Goal: Task Accomplishment & Management: Use online tool/utility

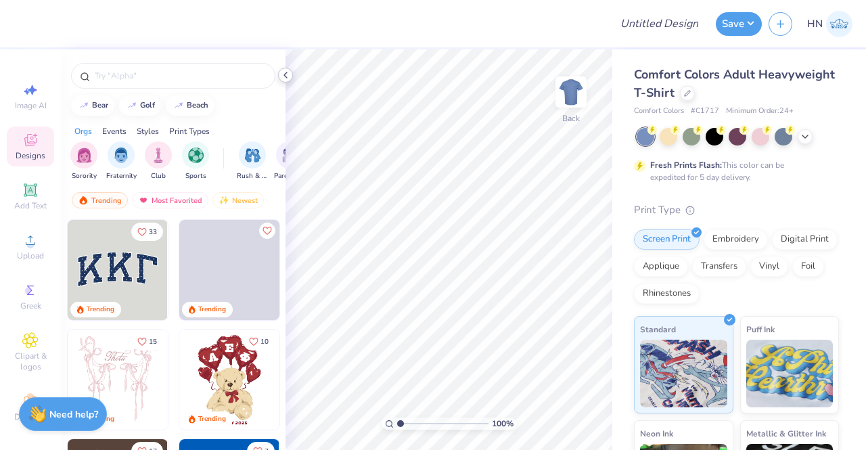
click at [290, 70] on div at bounding box center [285, 75] width 15 height 15
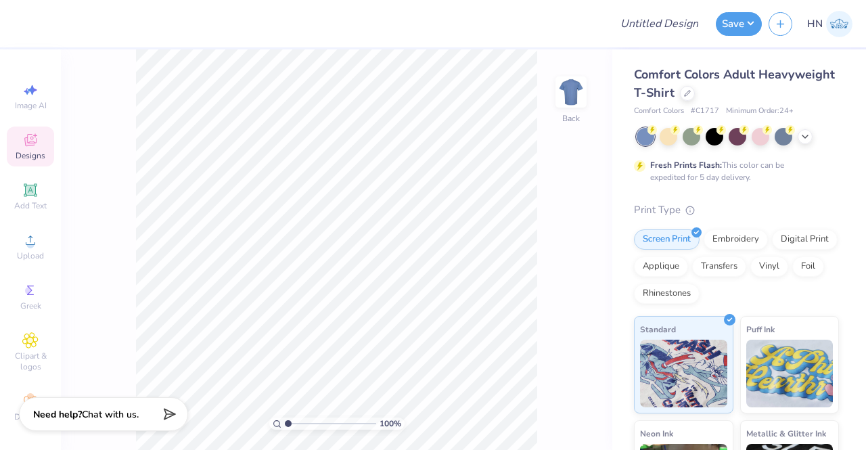
click at [765, 102] on div "Comfort Colors Adult Heavyweight T-Shirt Comfort Colors # C1717 Minimum Order: …" at bounding box center [736, 91] width 205 height 51
click at [691, 94] on icon at bounding box center [687, 92] width 7 height 7
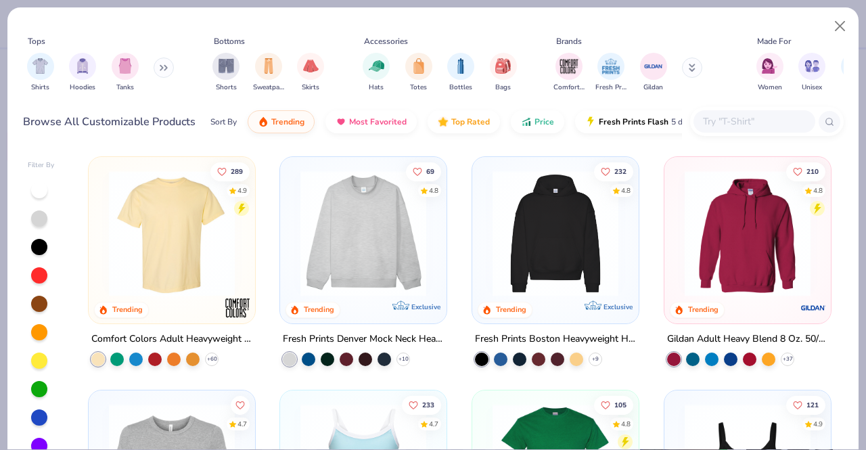
click at [716, 121] on input "text" at bounding box center [753, 122] width 104 height 16
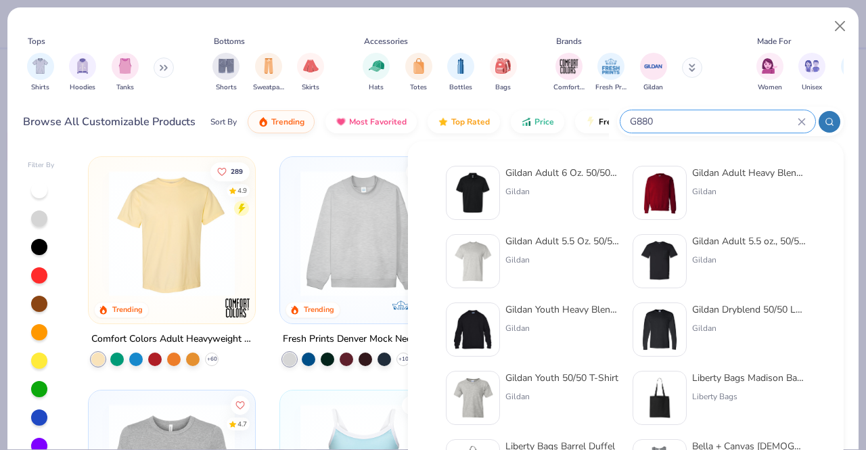
type input "G880"
click at [514, 189] on div "Gildan" at bounding box center [562, 191] width 114 height 12
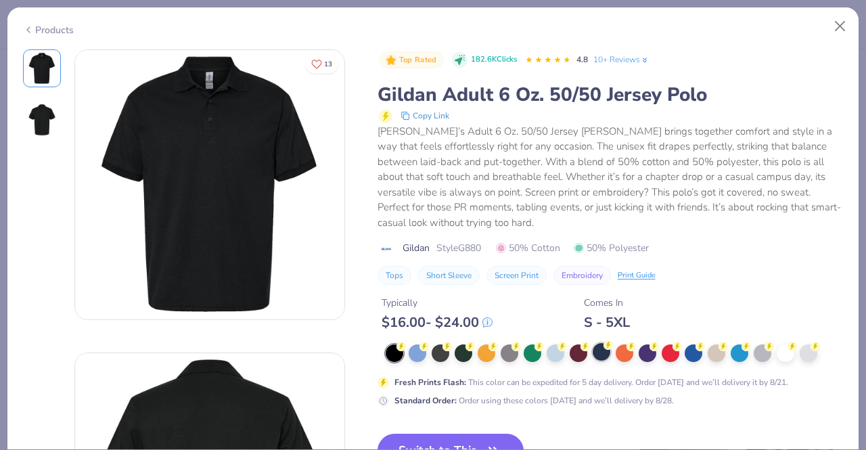
click at [601, 352] on div at bounding box center [601, 352] width 18 height 18
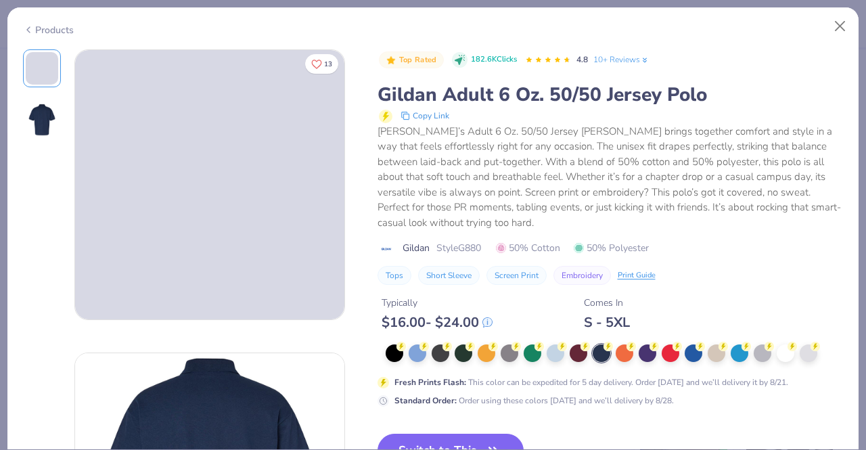
scroll to position [203, 0]
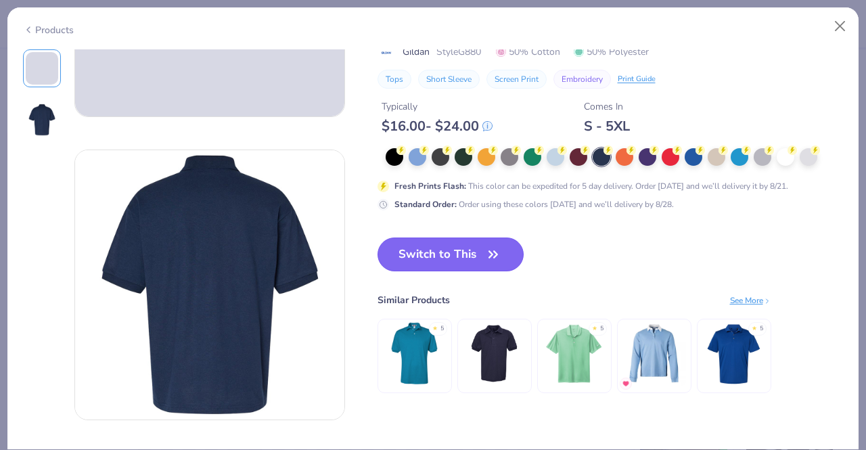
click at [454, 263] on button "Switch to This" at bounding box center [450, 254] width 147 height 34
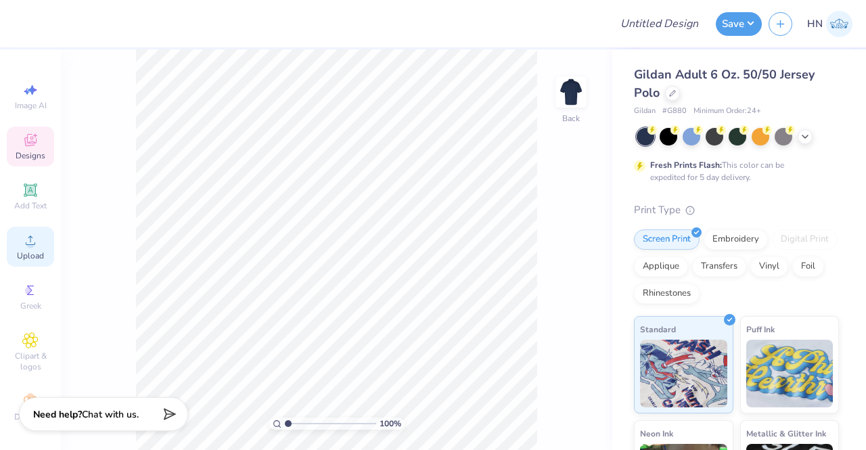
click at [30, 250] on span "Upload" at bounding box center [30, 255] width 27 height 11
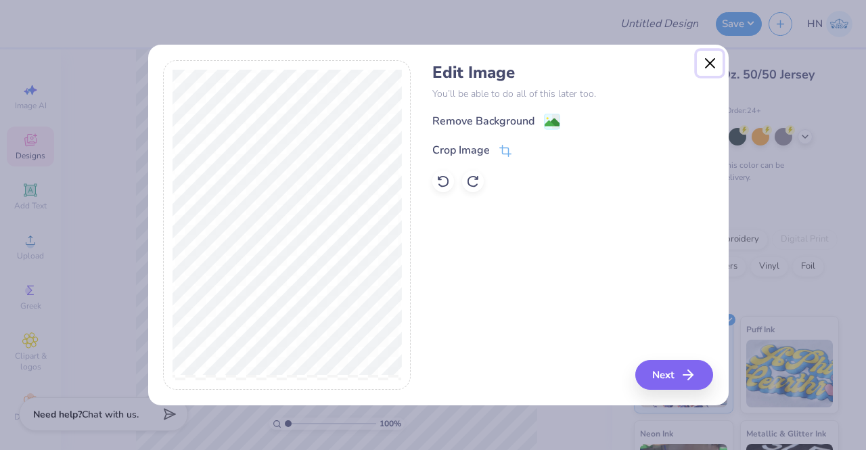
click at [705, 60] on button "Close" at bounding box center [710, 64] width 26 height 26
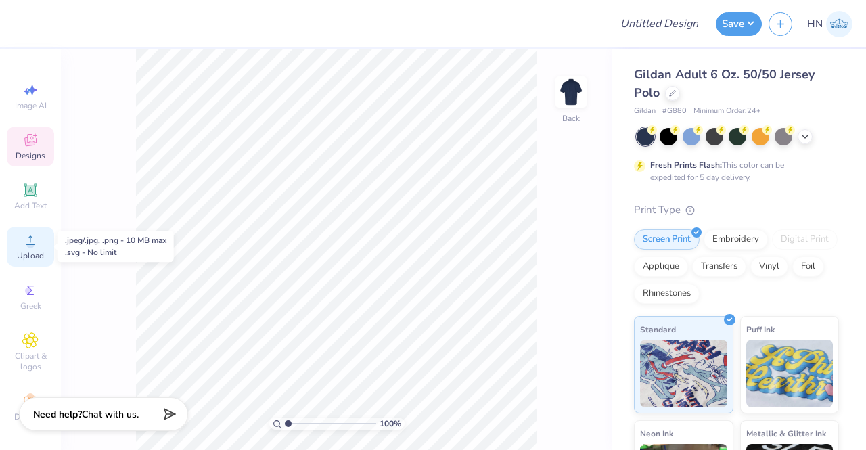
click at [22, 232] on icon at bounding box center [30, 240] width 16 height 16
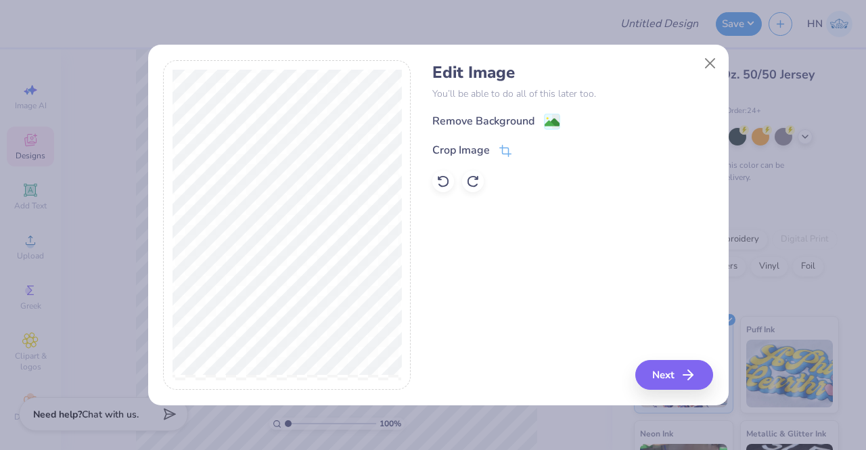
click at [515, 125] on div "Remove Background" at bounding box center [483, 121] width 102 height 16
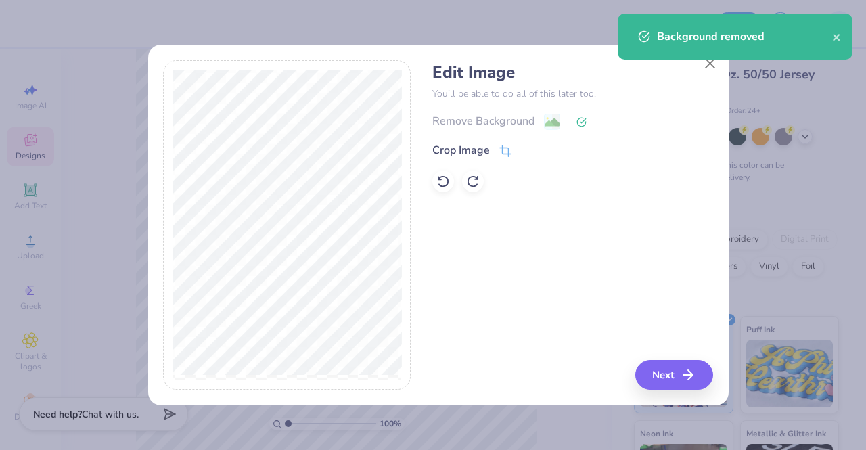
click at [706, 64] on div "Background removed" at bounding box center [735, 42] width 240 height 62
click at [691, 373] on icon "button" at bounding box center [692, 375] width 16 height 16
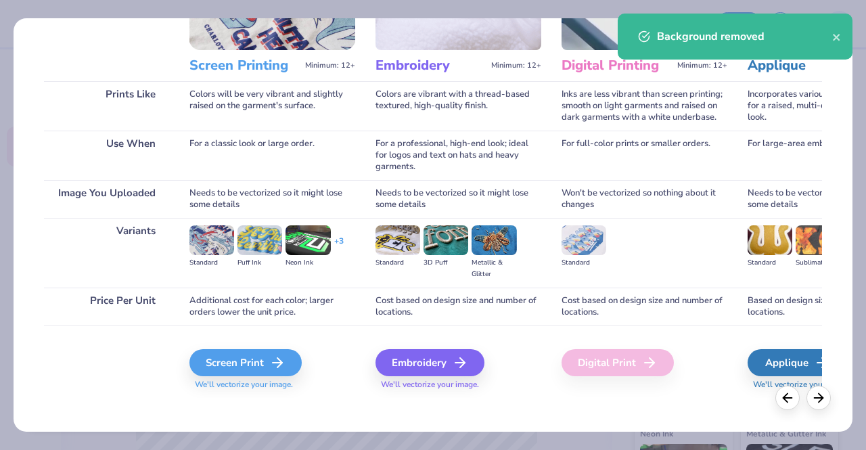
scroll to position [156, 0]
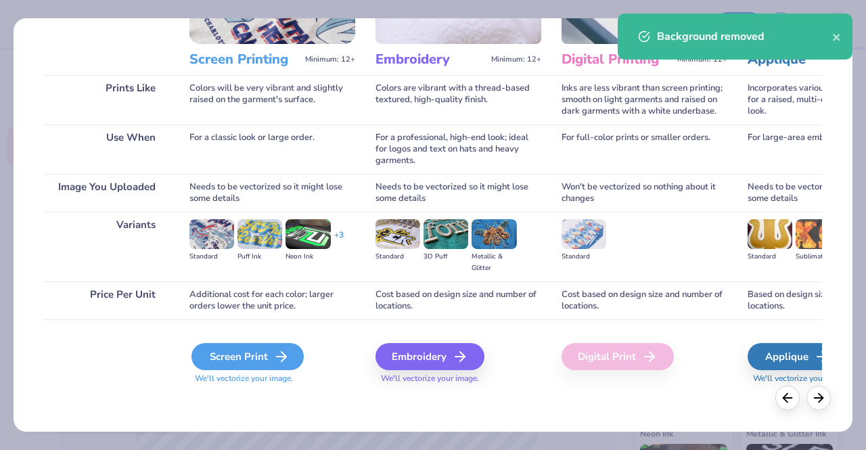
click at [247, 351] on div "Screen Print" at bounding box center [247, 356] width 112 height 27
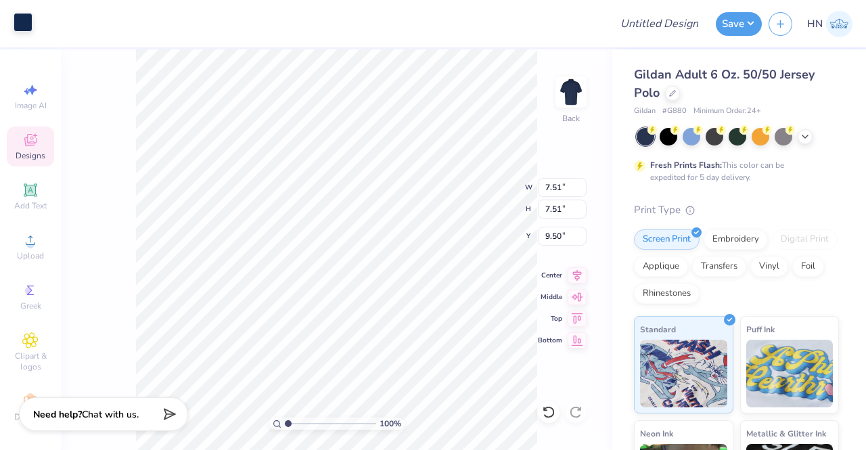
click at [30, 21] on div at bounding box center [23, 22] width 19 height 19
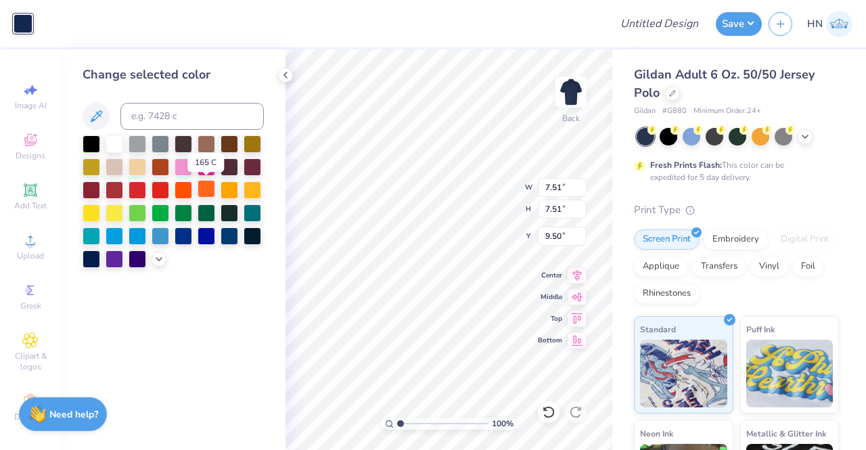
click at [206, 191] on div at bounding box center [206, 189] width 18 height 18
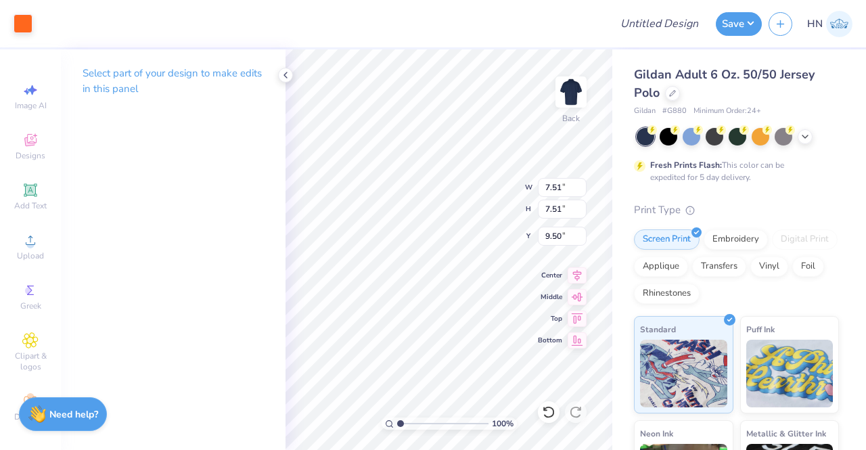
type input "3.96"
type input "3.00"
click at [536, 185] on div "100 % Back W 3.96 3.96 " H 3.96 3.96 " Y 3.00 3.00 " Center Middle Top Bottom" at bounding box center [448, 249] width 327 height 400
click at [561, 186] on input "3.96" at bounding box center [562, 187] width 49 height 19
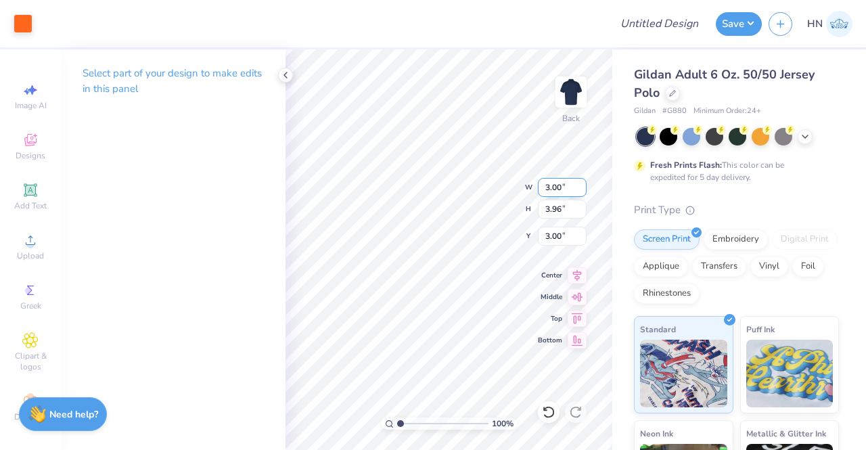
type input "3.00"
type input "3.48"
type input "3.00"
click at [577, 270] on icon at bounding box center [576, 273] width 19 height 16
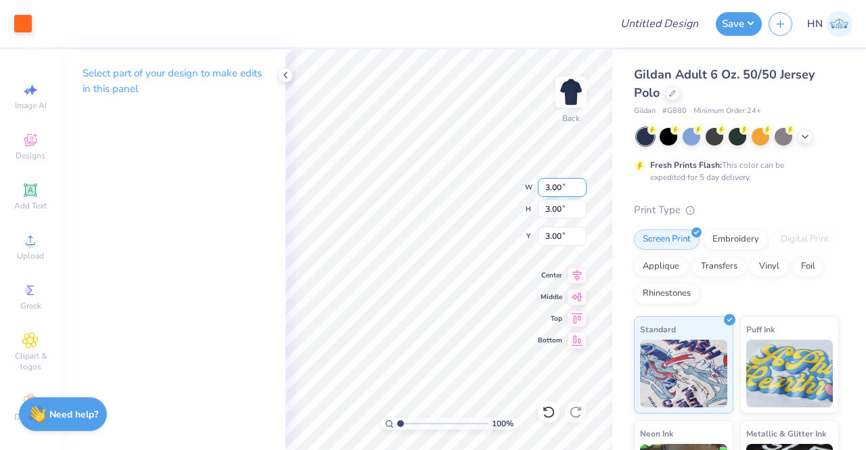
click at [560, 187] on input "3.00" at bounding box center [562, 187] width 49 height 19
type input "3.20"
type input "2.90"
type input "3.00"
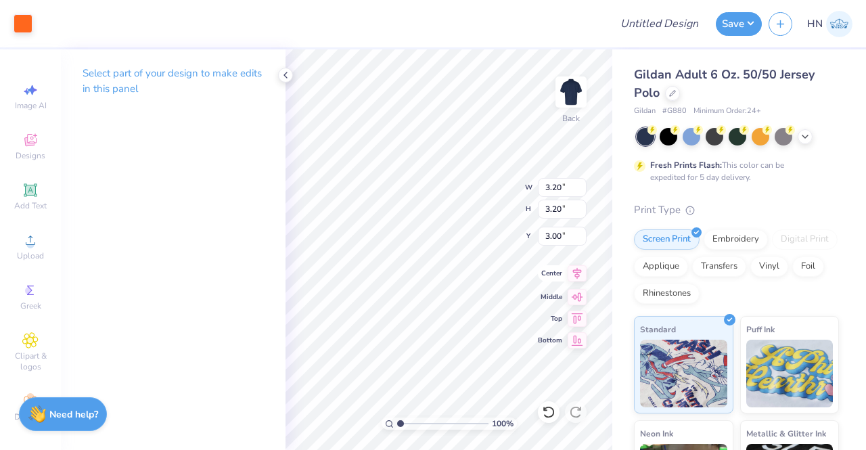
click at [582, 270] on icon at bounding box center [576, 273] width 19 height 16
click at [734, 25] on button "Save" at bounding box center [739, 22] width 46 height 24
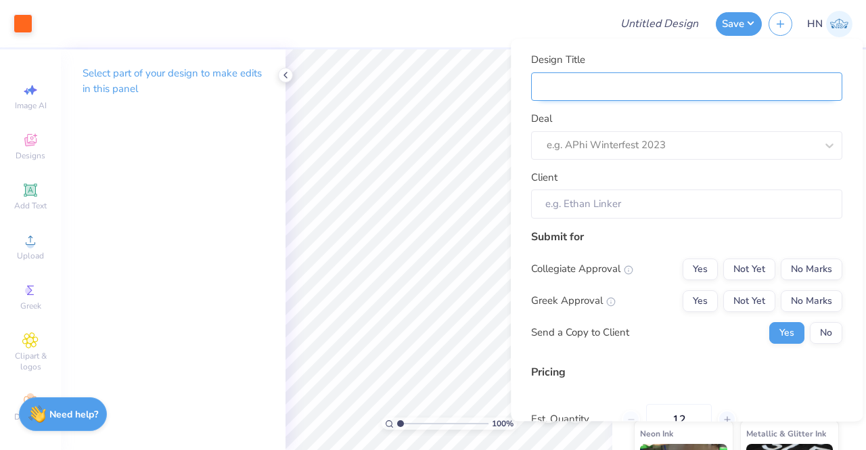
click at [699, 90] on input "Design Title" at bounding box center [686, 86] width 311 height 29
type input "R"
type input "Re"
type input "ReG"
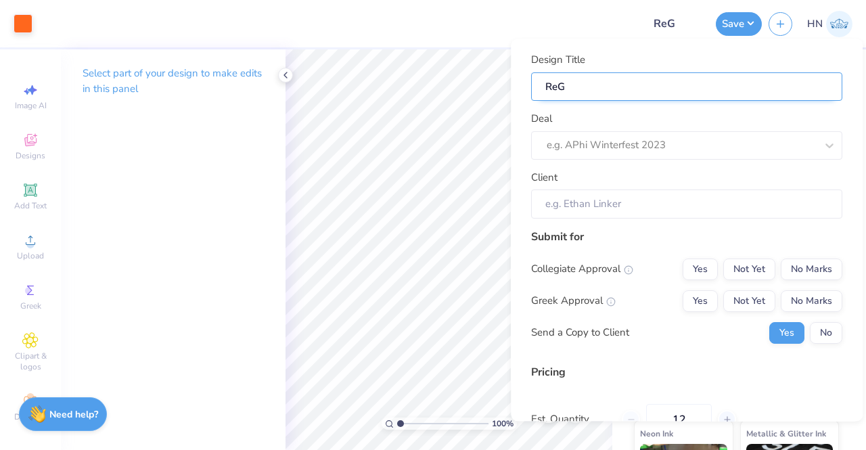
type input "ReGe"
type input "ReGen"
type input "ReGene"
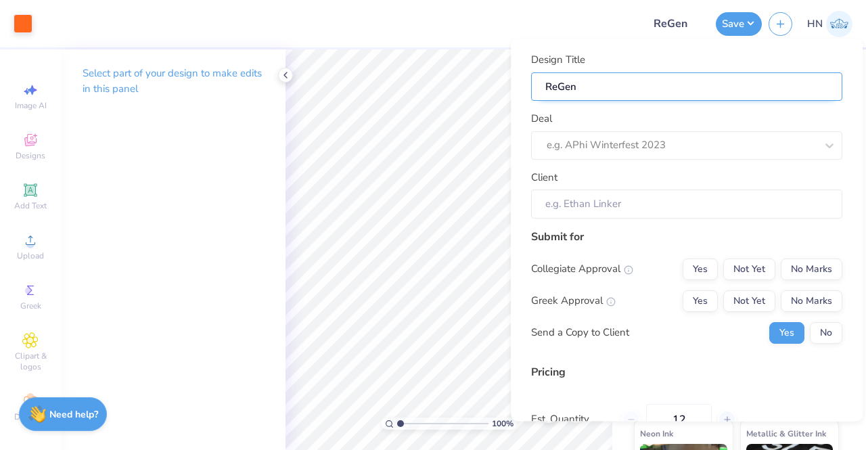
type input "ReGene"
type input "ReGener"
type input "ReGenera"
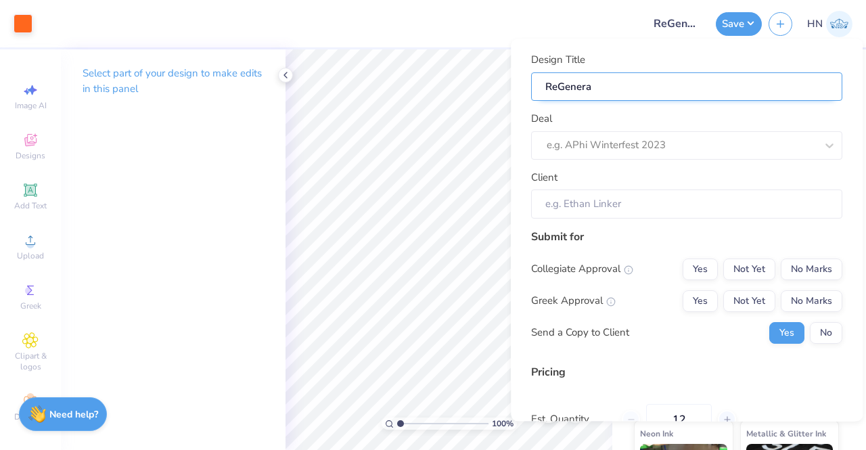
type input "ReGenerat"
type input "ReGenerati"
type input "ReGeneratio"
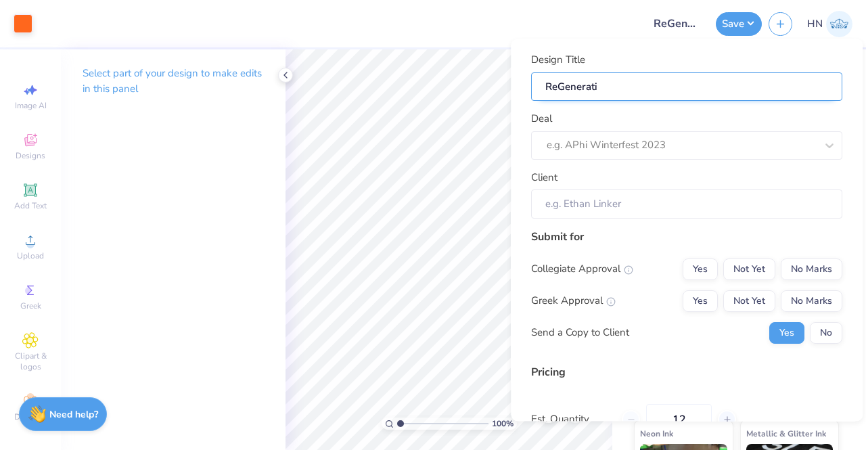
type input "ReGeneratio"
type input "ReGeneration"
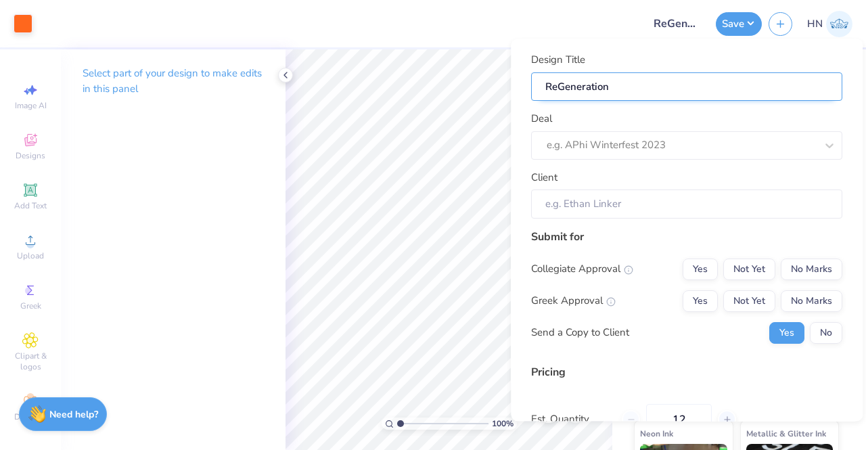
type input "ReGeneration S"
type input "ReGeneration Sc"
type input "ReGeneration Sch"
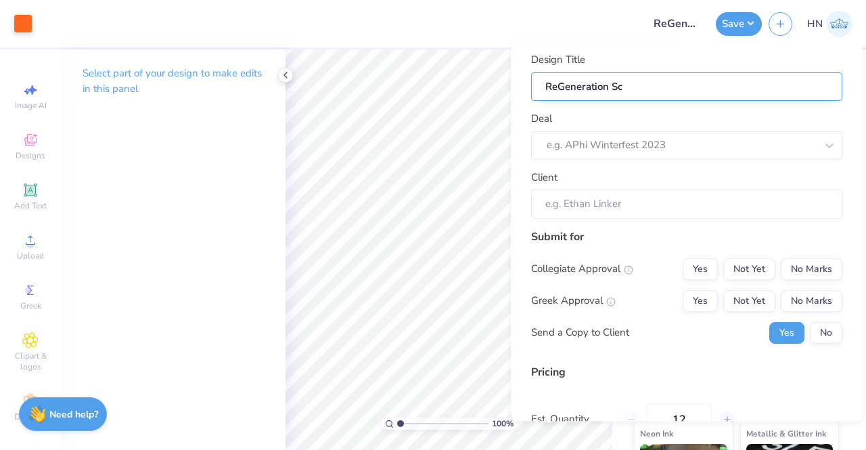
type input "ReGeneration Sch"
type input "ReGeneration Scho"
type input "ReGeneration Schoo"
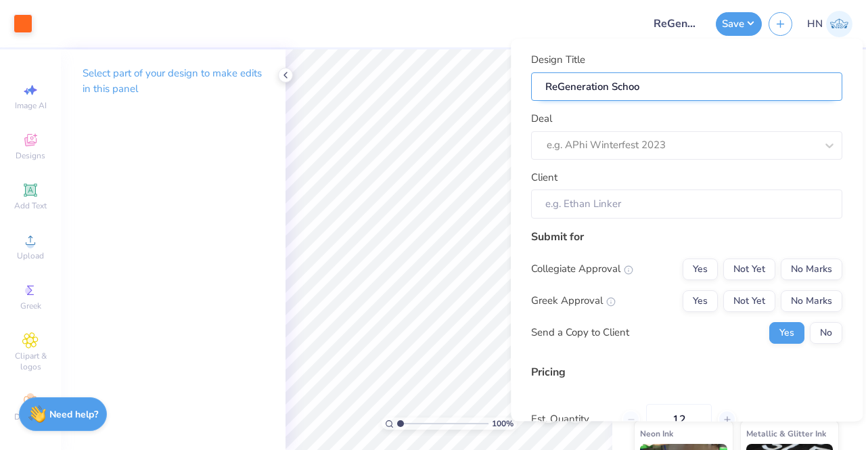
type input "ReGeneration School"
type input "ReGeneration Schools"
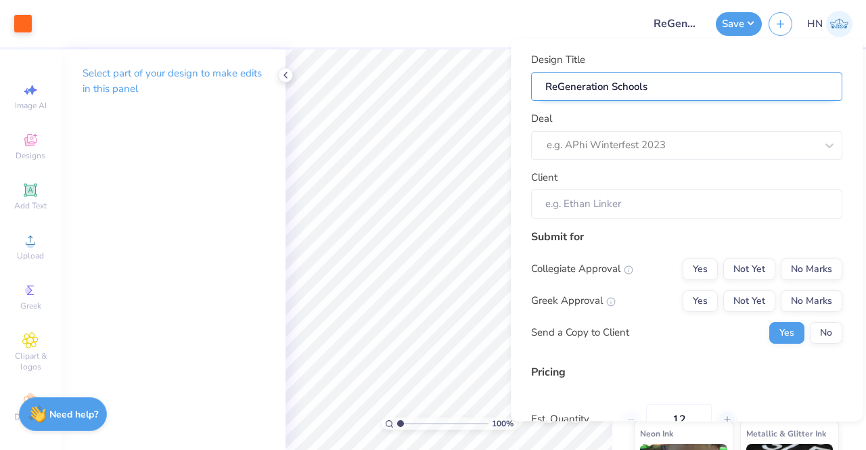
type input "ReGeneration Schools"
type input "ReGeneration Schools -"
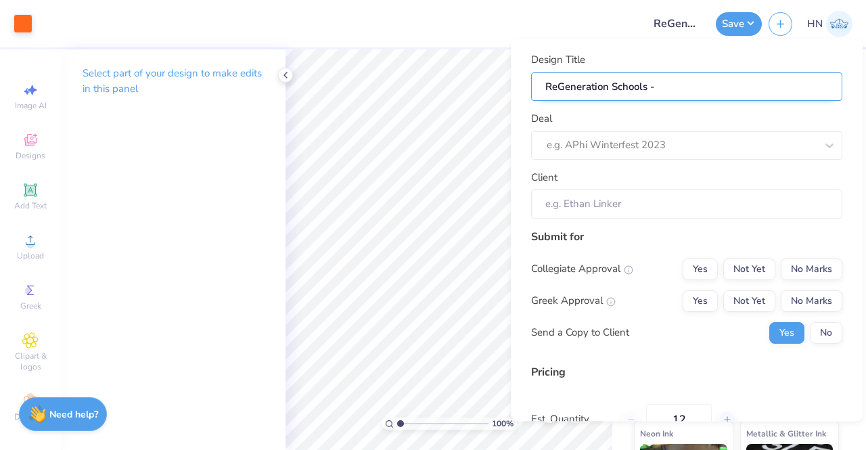
type input "ReGeneration Schools - P"
type input "ReGeneration Schools - Po"
type input "ReGeneration Schools - Pol"
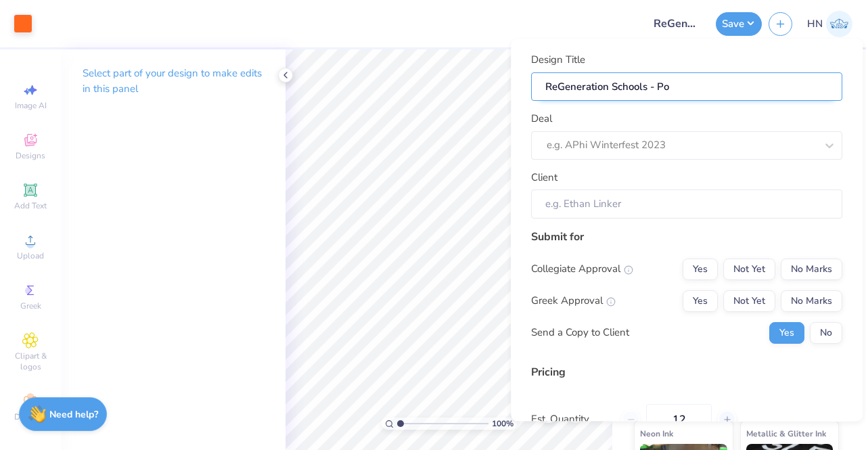
type input "ReGeneration Schools - Pol"
type input "ReGeneration Schools - Polo"
type input "ReGeneration Schools - Polos"
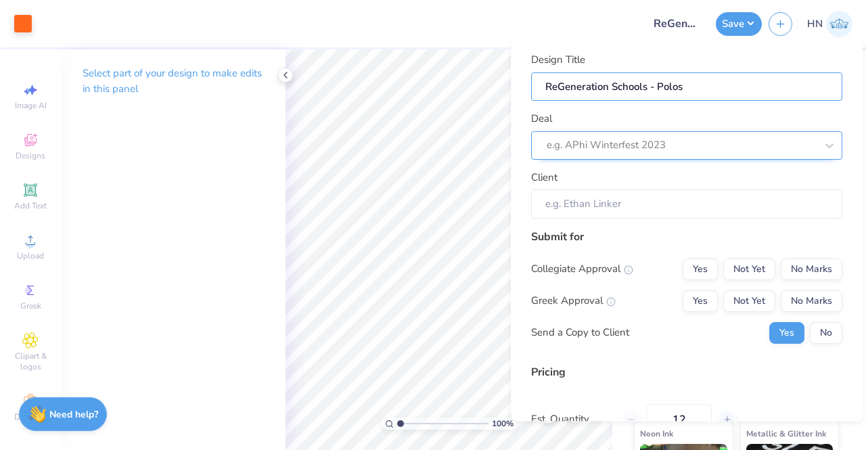
type input "ReGeneration Schools - Polos"
click at [587, 145] on div at bounding box center [680, 146] width 269 height 18
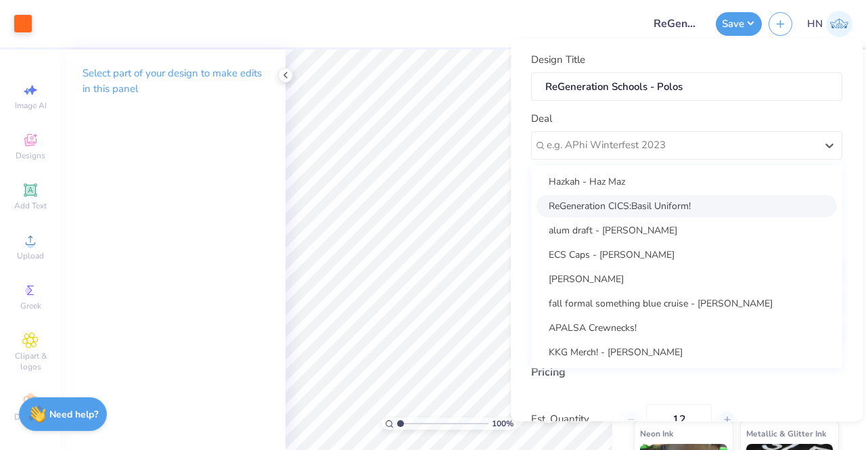
click at [598, 195] on div "ReGeneration CICS:Basil Uniform!" at bounding box center [686, 206] width 300 height 22
type input "[PERSON_NAME]"
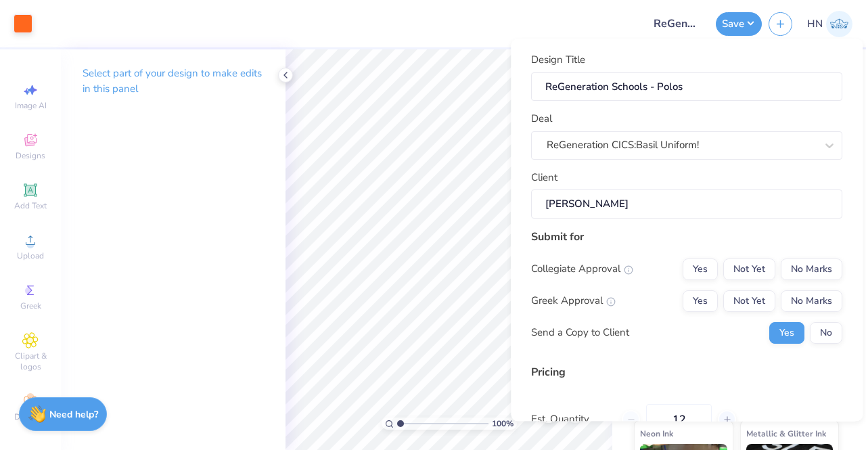
click at [694, 214] on input "[PERSON_NAME]" at bounding box center [686, 203] width 311 height 29
click at [799, 266] on button "No Marks" at bounding box center [811, 269] width 62 height 22
click at [801, 293] on button "No Marks" at bounding box center [811, 301] width 62 height 22
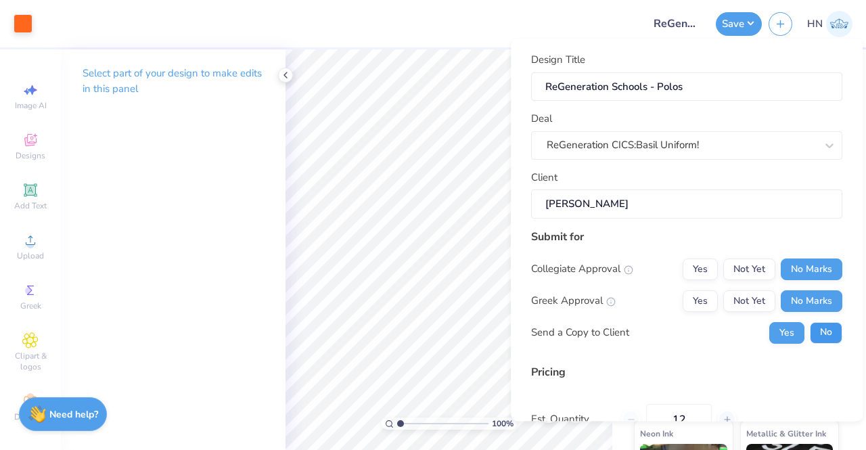
click at [816, 329] on button "No" at bounding box center [826, 333] width 32 height 22
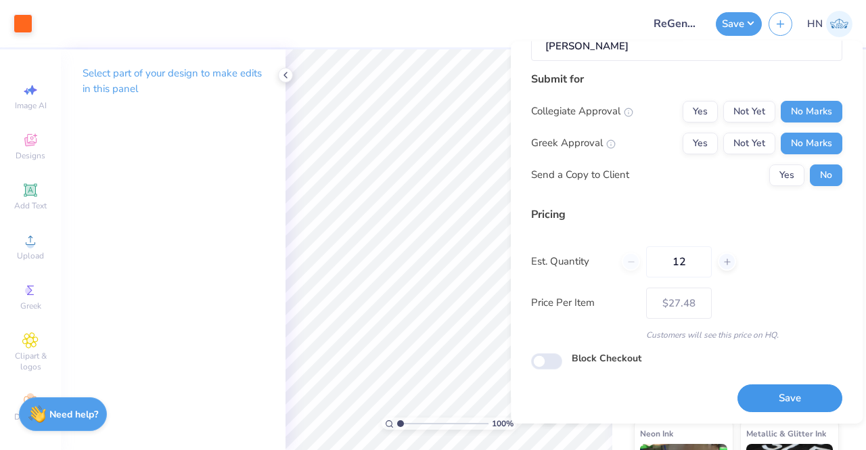
click at [780, 384] on button "Save" at bounding box center [789, 398] width 105 height 28
type input "$27.48"
click at [284, 70] on icon at bounding box center [285, 75] width 11 height 11
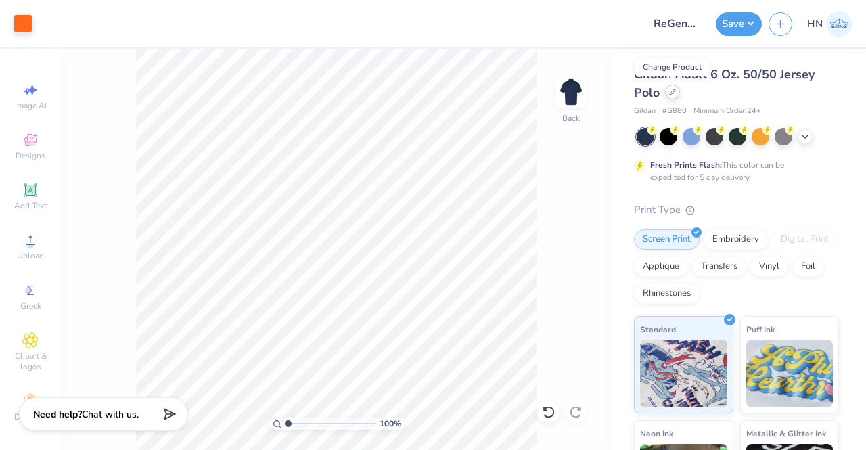
click at [674, 93] on icon at bounding box center [672, 92] width 7 height 7
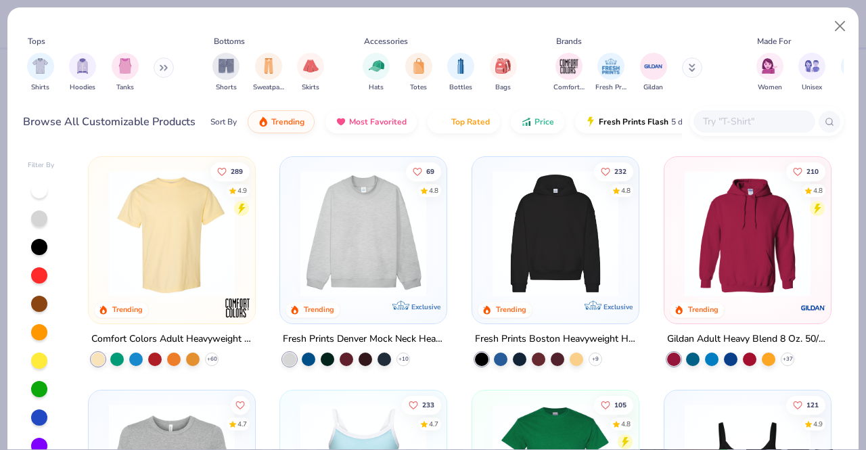
click at [756, 122] on input "text" at bounding box center [753, 122] width 104 height 16
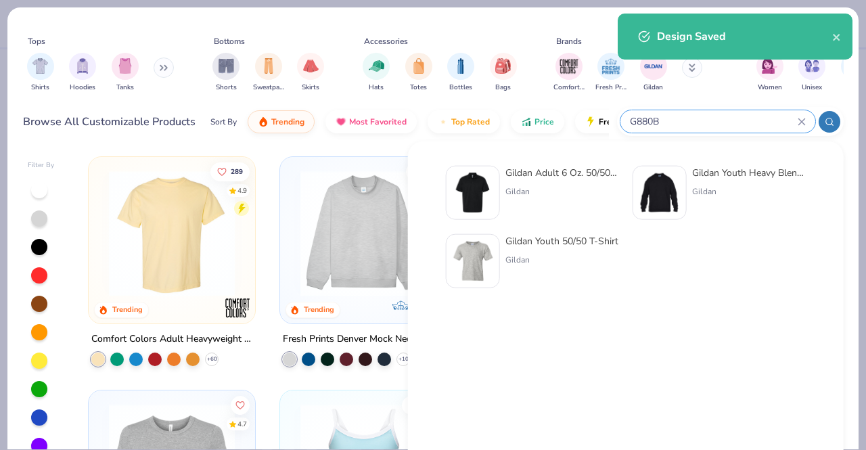
type input "G880B"
click at [573, 190] on div "Gildan" at bounding box center [562, 191] width 114 height 12
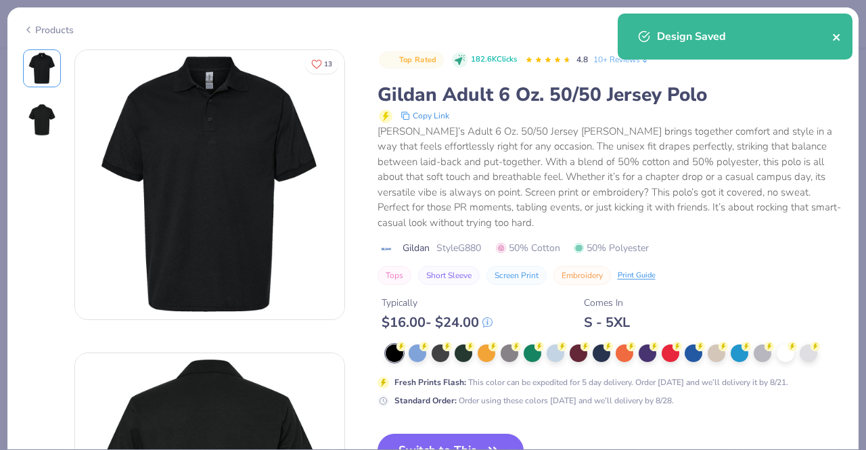
click at [833, 37] on icon "close" at bounding box center [836, 37] width 9 height 11
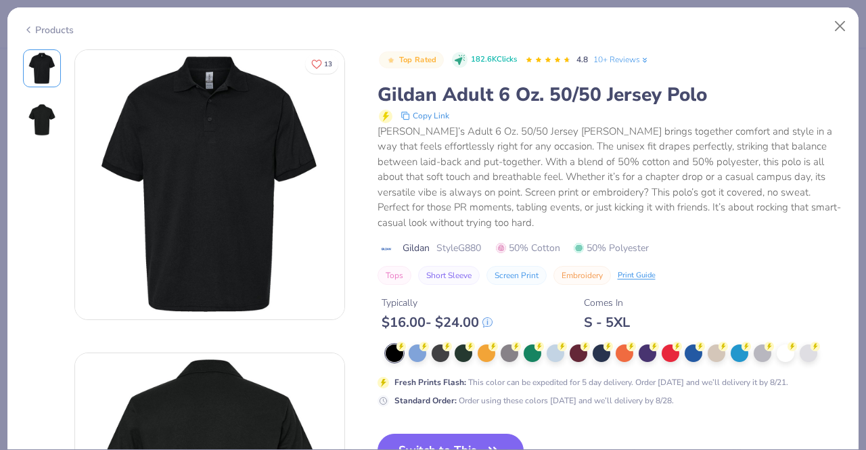
click at [841, 25] on div "Design Saved" at bounding box center [735, 42] width 240 height 62
click at [839, 25] on button "Close" at bounding box center [840, 27] width 26 height 26
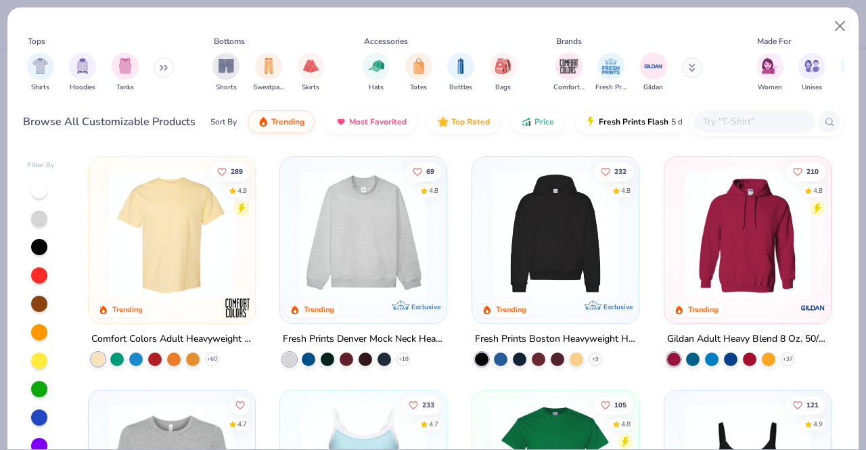
click at [727, 127] on input "text" at bounding box center [753, 122] width 104 height 16
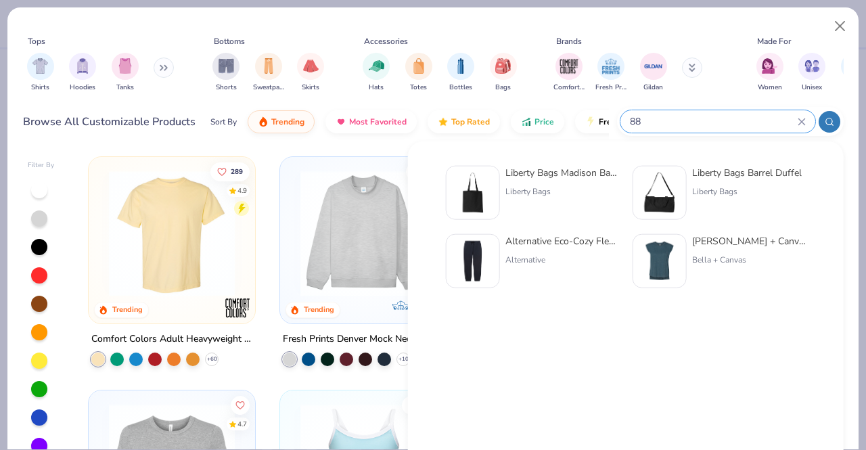
type input "8"
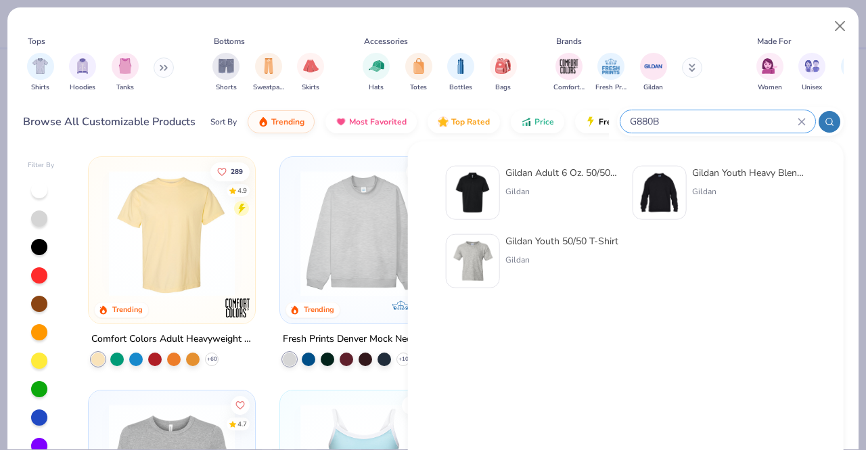
type input "G880B"
click at [514, 259] on div "Gildan" at bounding box center [561, 260] width 113 height 12
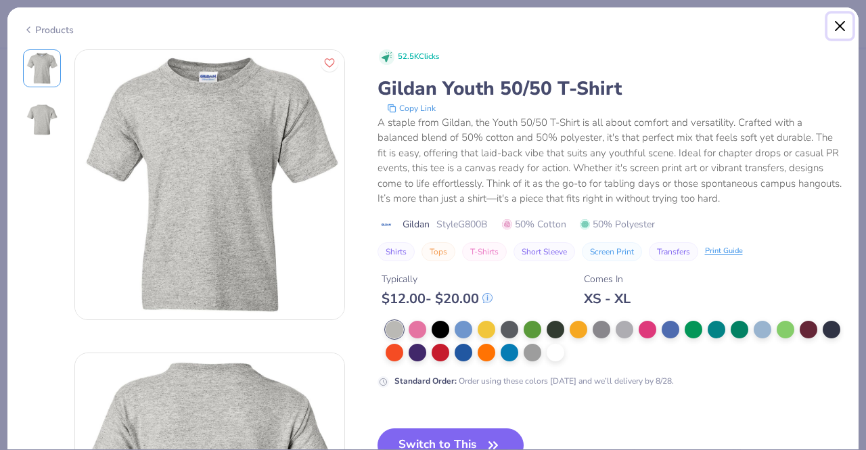
click at [836, 21] on button "Close" at bounding box center [840, 27] width 26 height 26
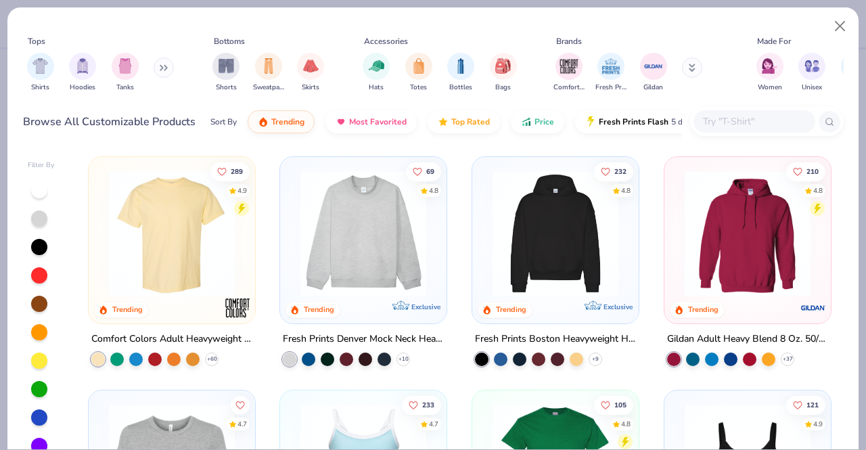
click at [753, 118] on input "text" at bounding box center [753, 122] width 104 height 16
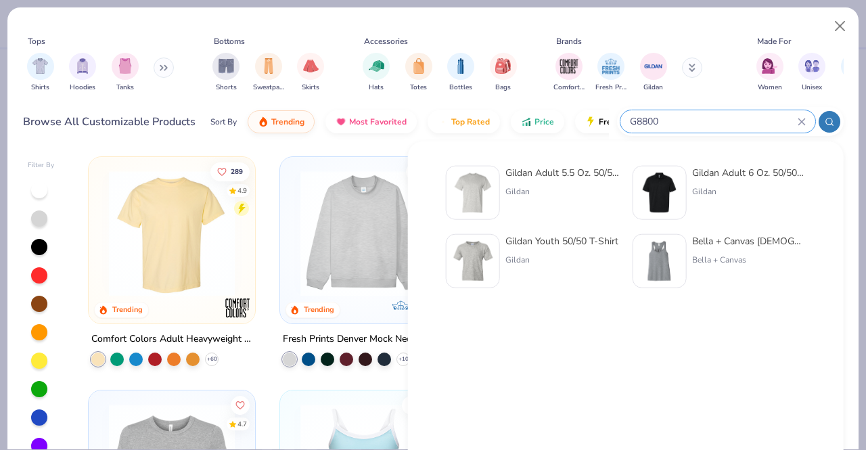
click at [708, 128] on input "G8800" at bounding box center [712, 122] width 169 height 16
type input "G"
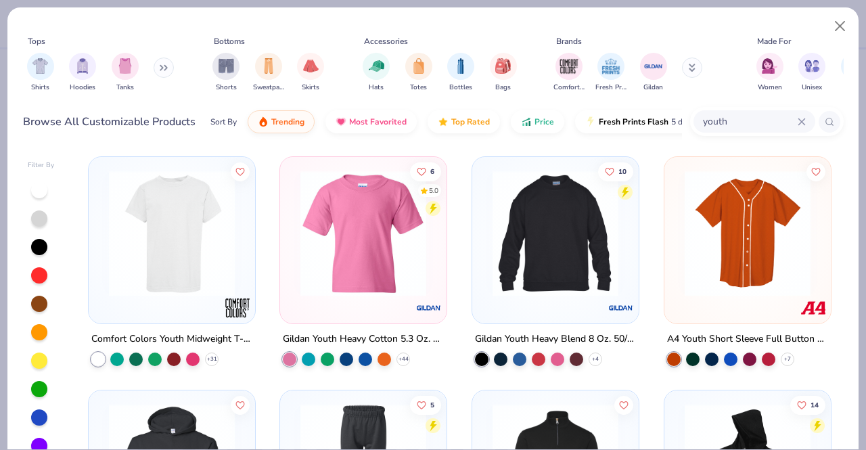
click at [729, 107] on div "youth" at bounding box center [767, 121] width 154 height 29
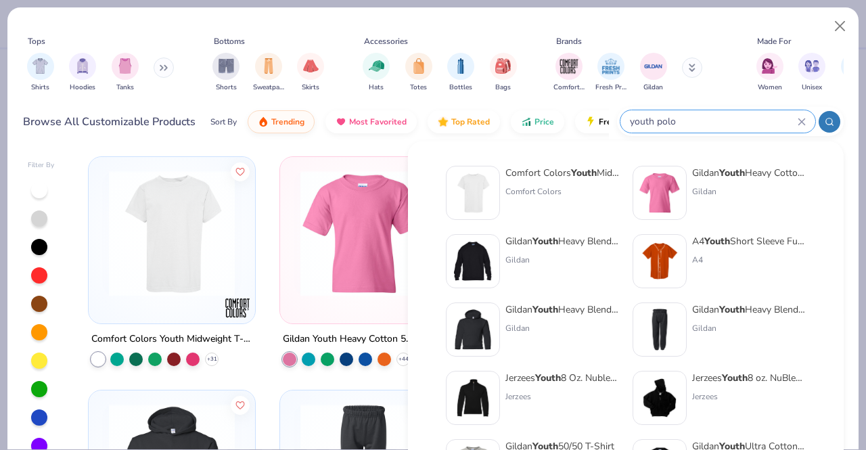
type input "youth polo"
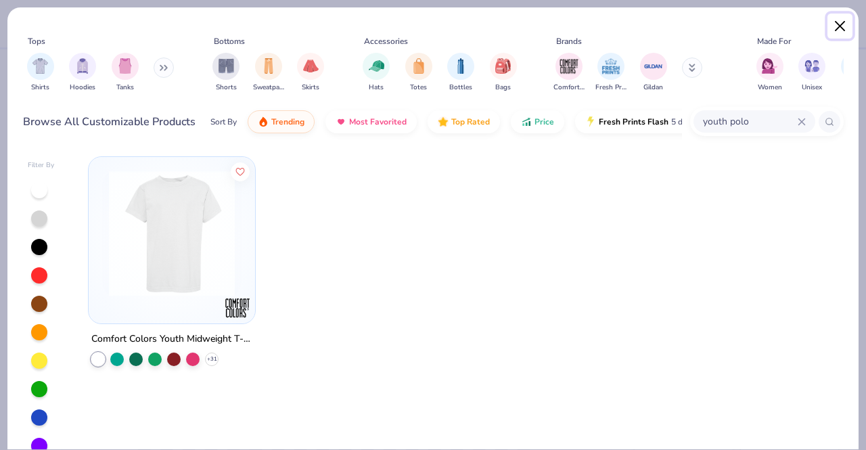
click at [840, 30] on button "Close" at bounding box center [840, 27] width 26 height 26
